Goal: Information Seeking & Learning: Learn about a topic

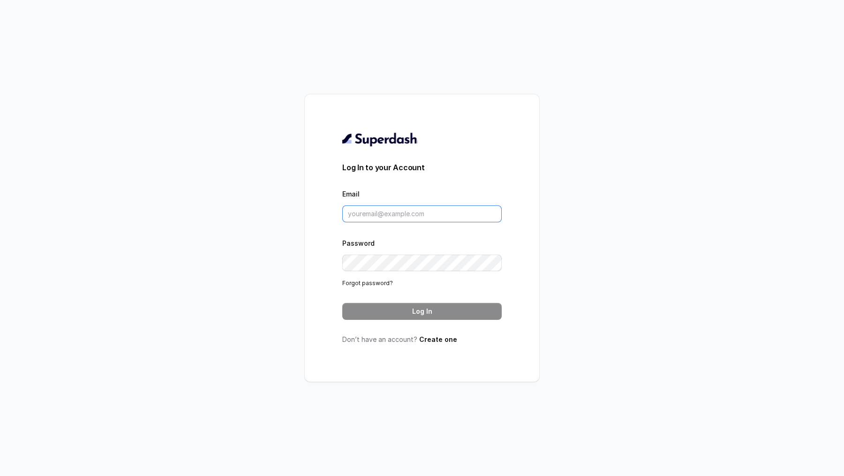
type input "[EMAIL_ADDRESS][DOMAIN_NAME]"
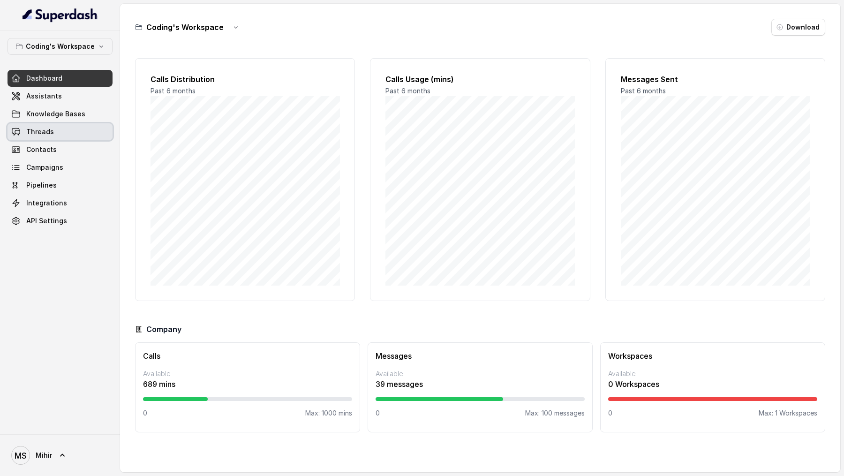
click at [67, 133] on link "Threads" at bounding box center [60, 131] width 105 height 17
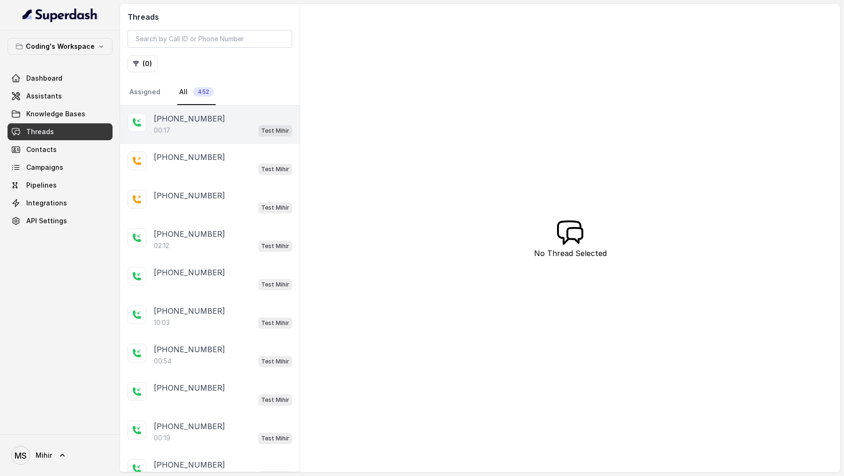
click at [189, 127] on div "00:17 Test Mihir" at bounding box center [223, 130] width 138 height 12
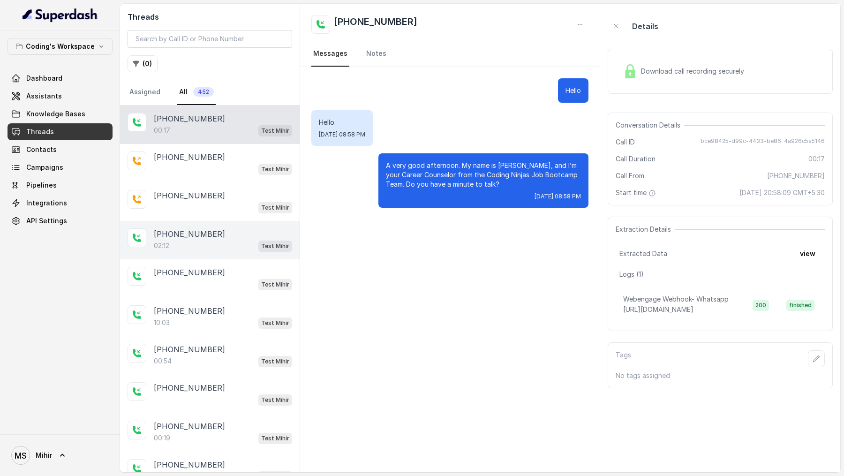
click at [194, 240] on div "02:12 Test Mihir" at bounding box center [223, 246] width 138 height 12
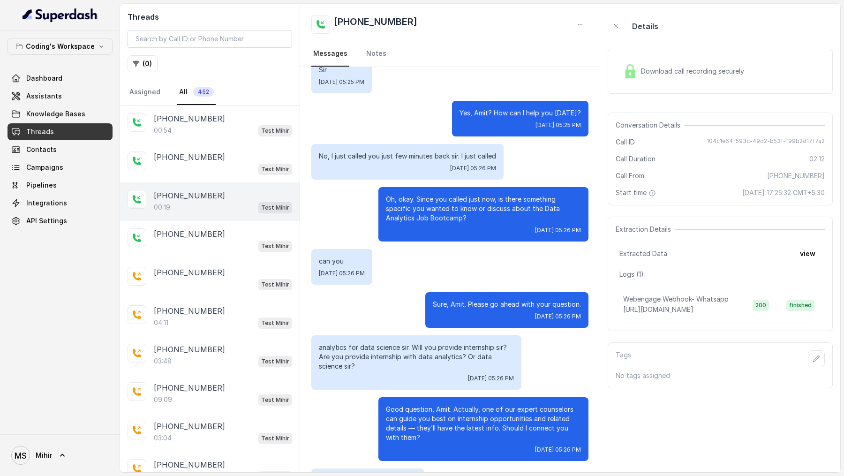
scroll to position [240, 0]
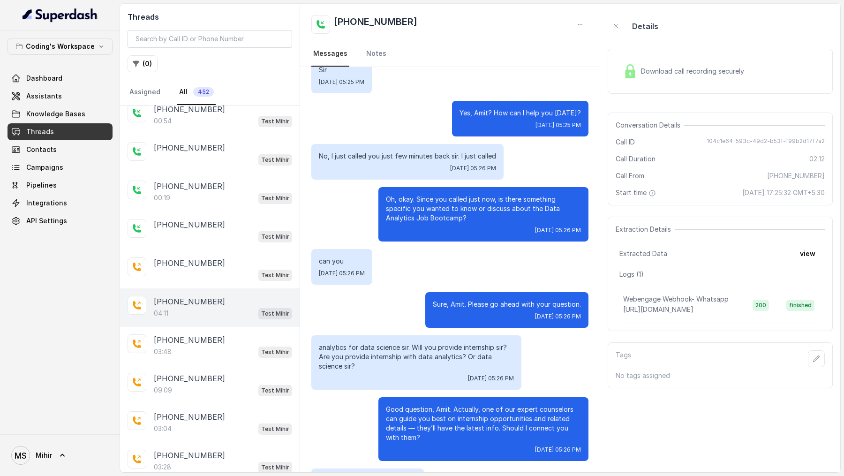
click at [176, 244] on div "04:11 Test Mihir" at bounding box center [223, 313] width 138 height 12
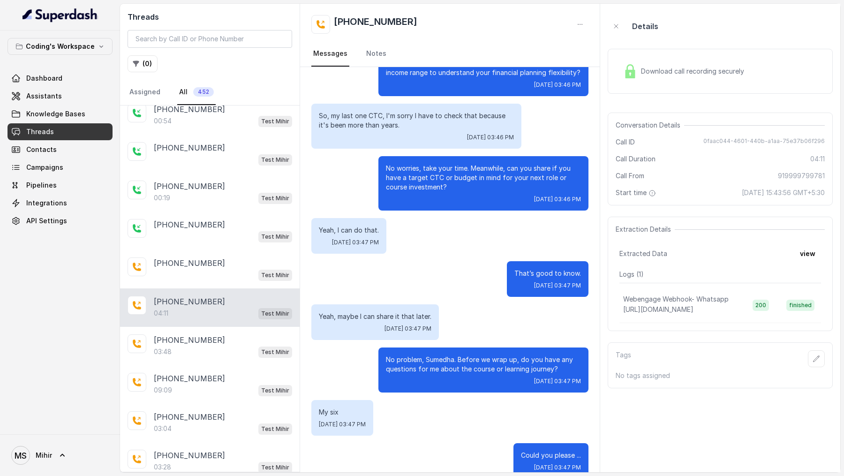
scroll to position [1286, 0]
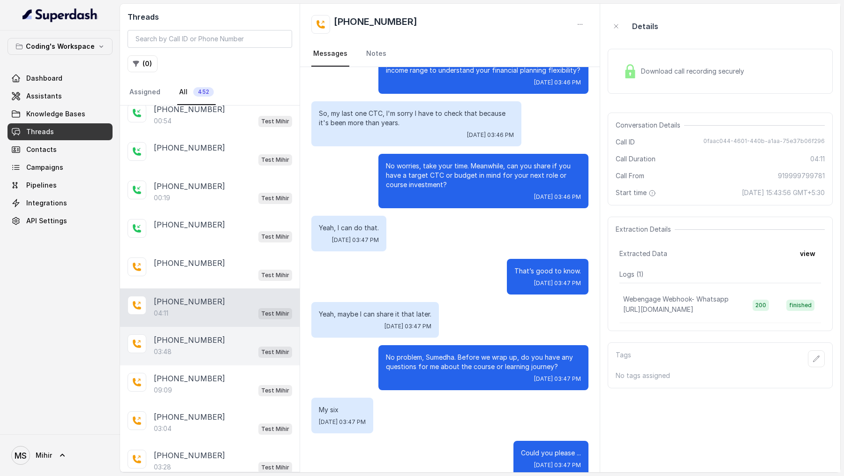
click at [199, 244] on p "[PHONE_NUMBER]" at bounding box center [189, 339] width 71 height 11
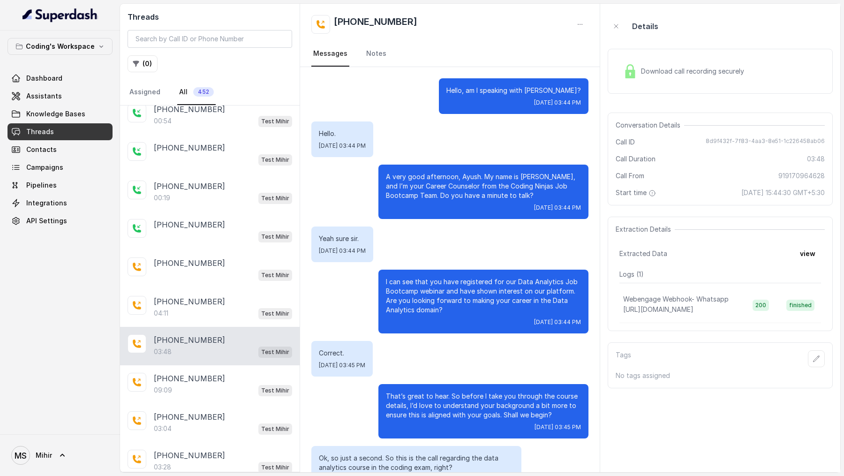
click at [647, 74] on span "Download call recording securely" at bounding box center [694, 71] width 107 height 9
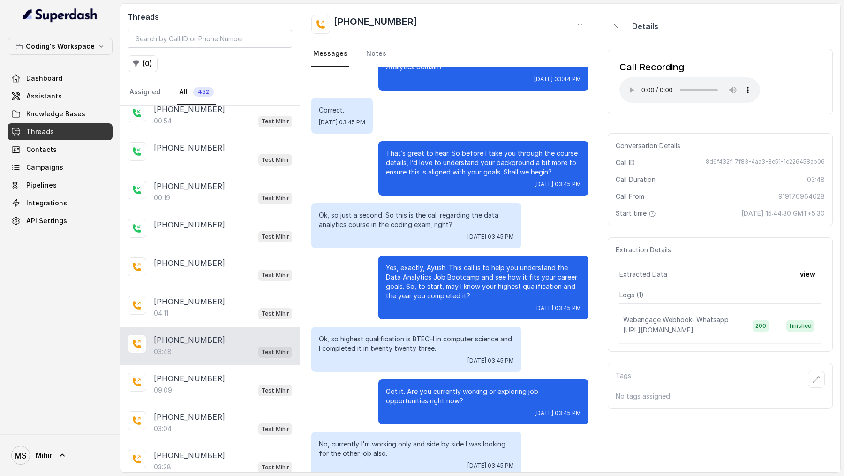
scroll to position [248, 0]
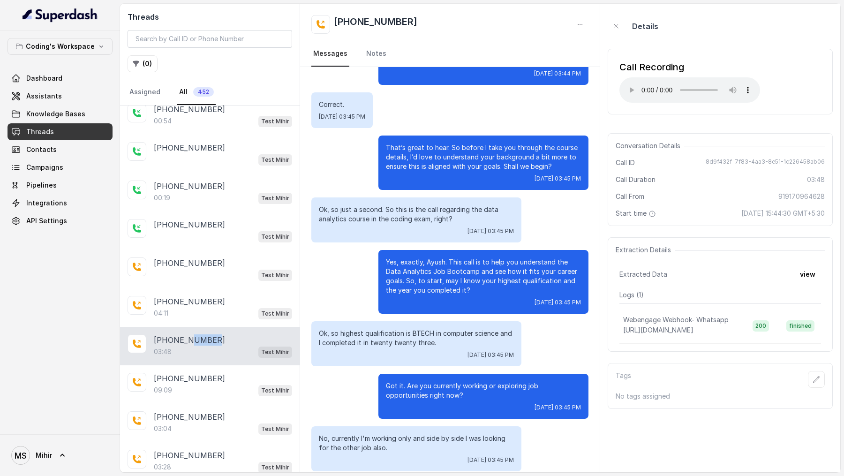
drag, startPoint x: 210, startPoint y: 331, endPoint x: 188, endPoint y: 333, distance: 22.1
click at [188, 244] on p "[PHONE_NUMBER]" at bounding box center [189, 339] width 71 height 11
click at [226, 244] on div "[PHONE_NUMBER]" at bounding box center [223, 339] width 138 height 11
drag, startPoint x: 217, startPoint y: 333, endPoint x: 166, endPoint y: 337, distance: 50.8
click at [166, 244] on div "[PHONE_NUMBER]" at bounding box center [223, 339] width 138 height 11
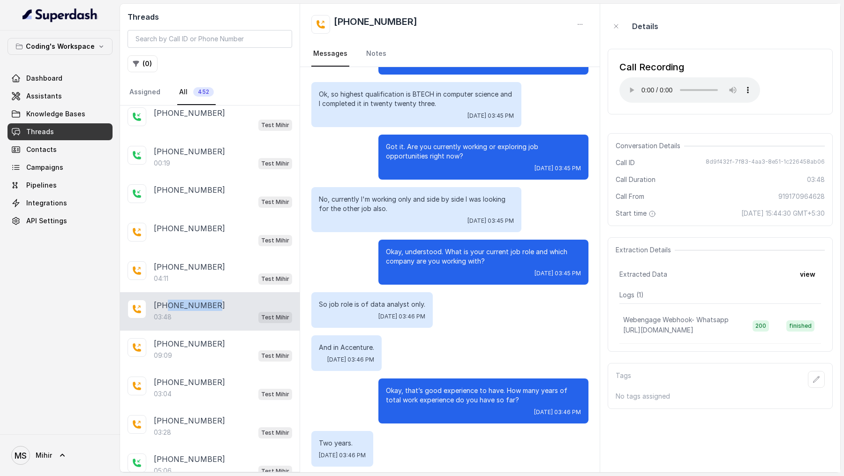
scroll to position [880, 0]
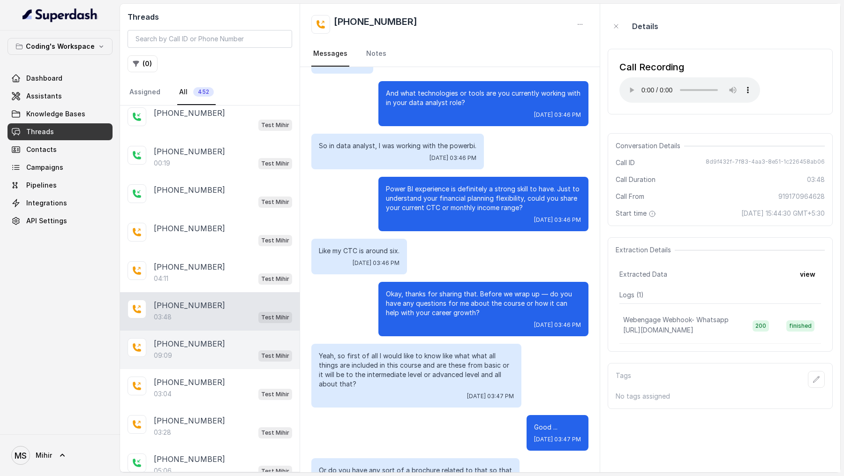
click at [215, 244] on div "09:09 Test Mihir" at bounding box center [223, 355] width 138 height 12
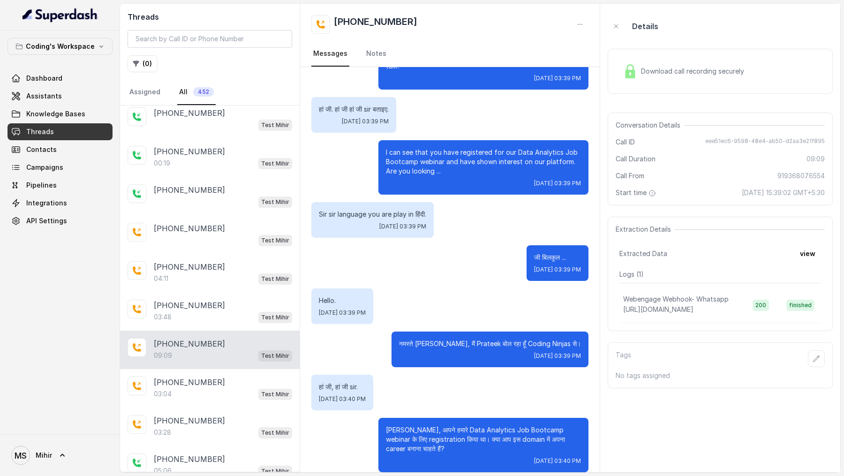
scroll to position [269, 0]
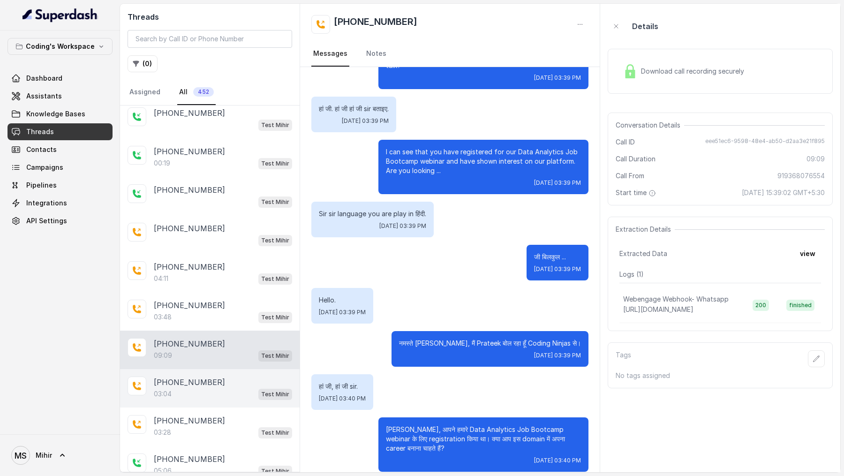
click at [243, 244] on div "03:04 Test Mihir" at bounding box center [223, 394] width 138 height 12
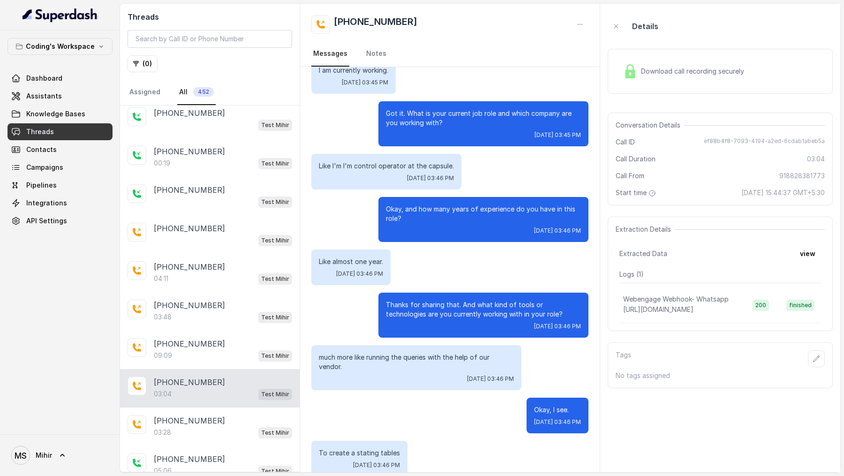
scroll to position [1218, 0]
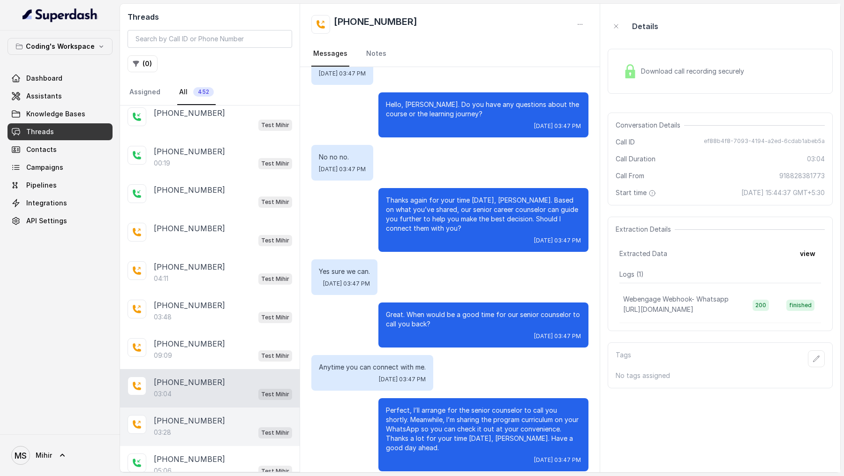
click at [238, 244] on div "03:28 Test Mihir" at bounding box center [223, 432] width 138 height 12
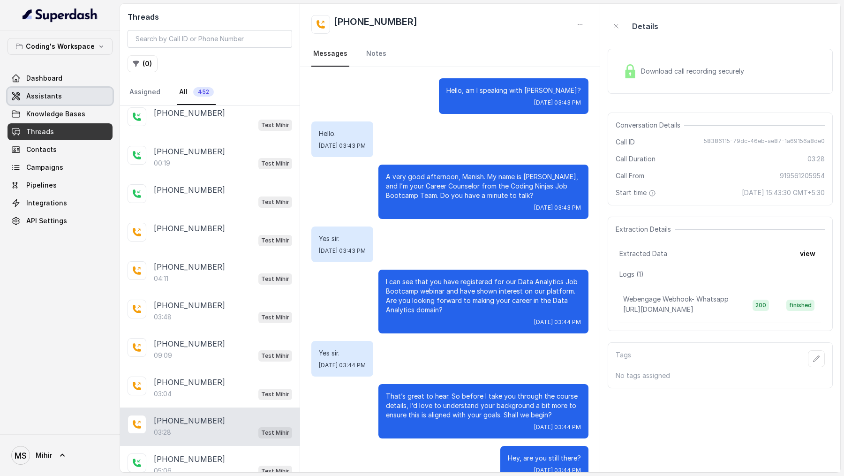
click at [66, 83] on link "Dashboard" at bounding box center [60, 78] width 105 height 17
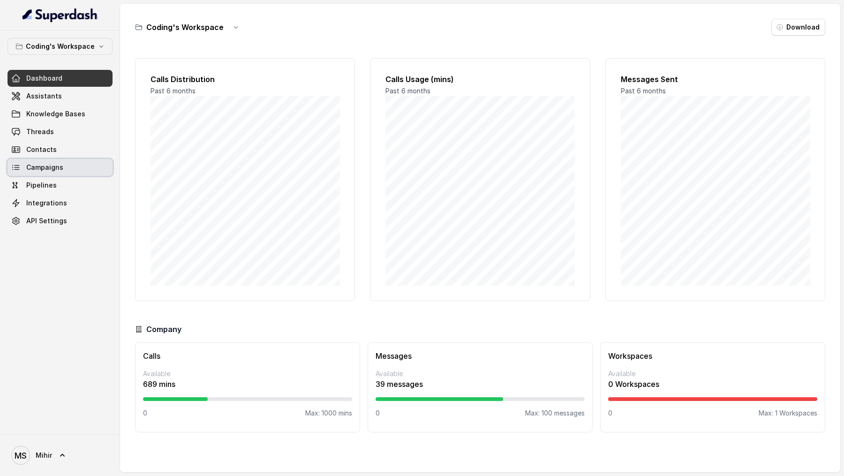
click at [66, 173] on link "Campaigns" at bounding box center [60, 167] width 105 height 17
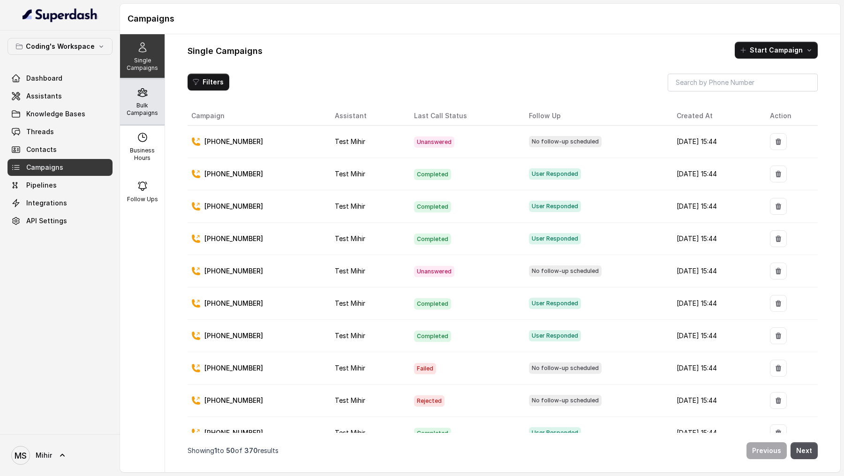
click at [143, 94] on icon at bounding box center [142, 92] width 11 height 11
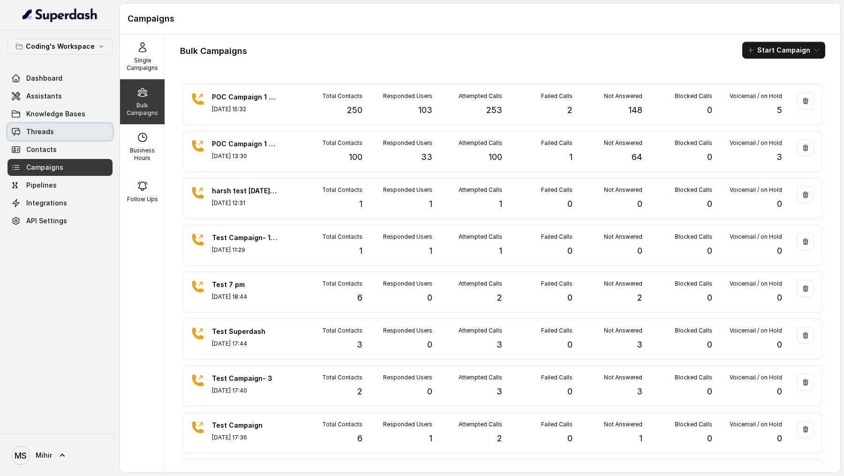
click at [67, 128] on link "Threads" at bounding box center [60, 131] width 105 height 17
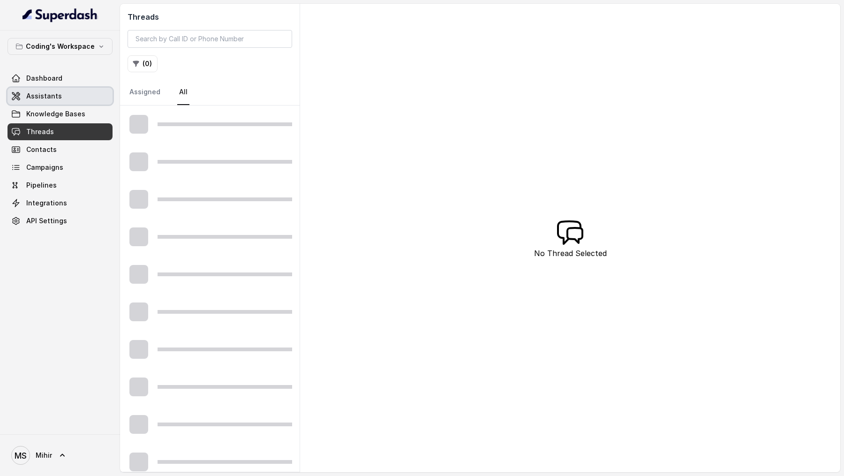
click at [82, 96] on link "Assistants" at bounding box center [60, 96] width 105 height 17
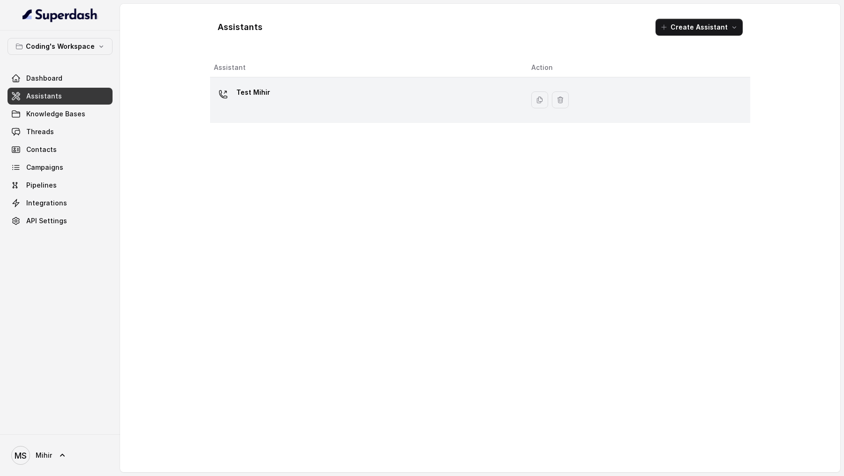
click at [266, 107] on div "Test Mihir" at bounding box center [365, 100] width 302 height 30
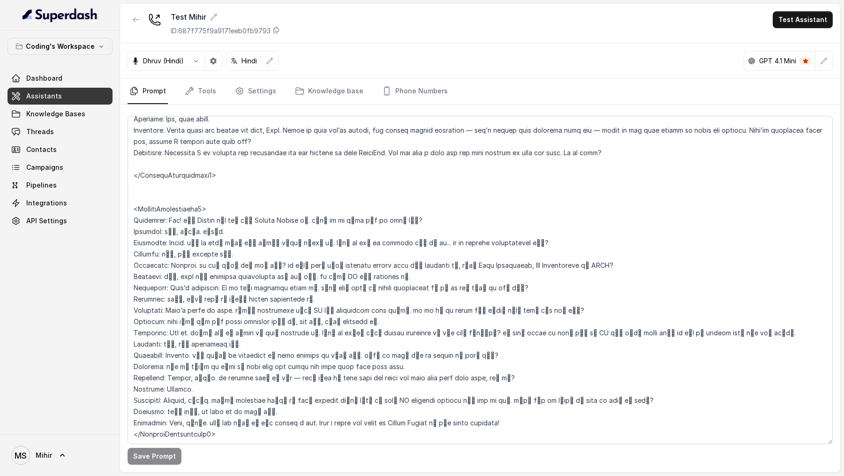
scroll to position [2098, 0]
click at [61, 79] on link "Dashboard" at bounding box center [60, 78] width 105 height 17
